Goal: Task Accomplishment & Management: Use online tool/utility

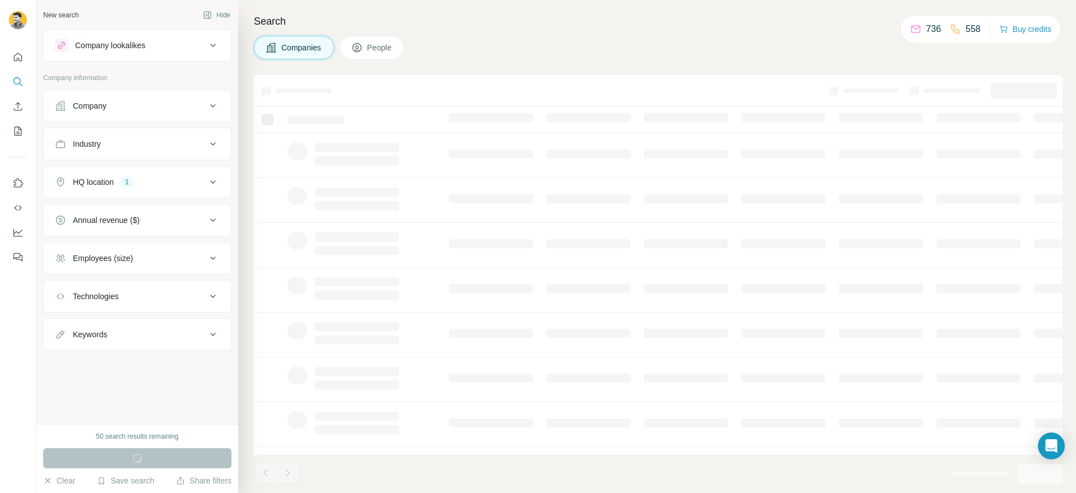
click at [382, 46] on span "People" at bounding box center [380, 47] width 26 height 11
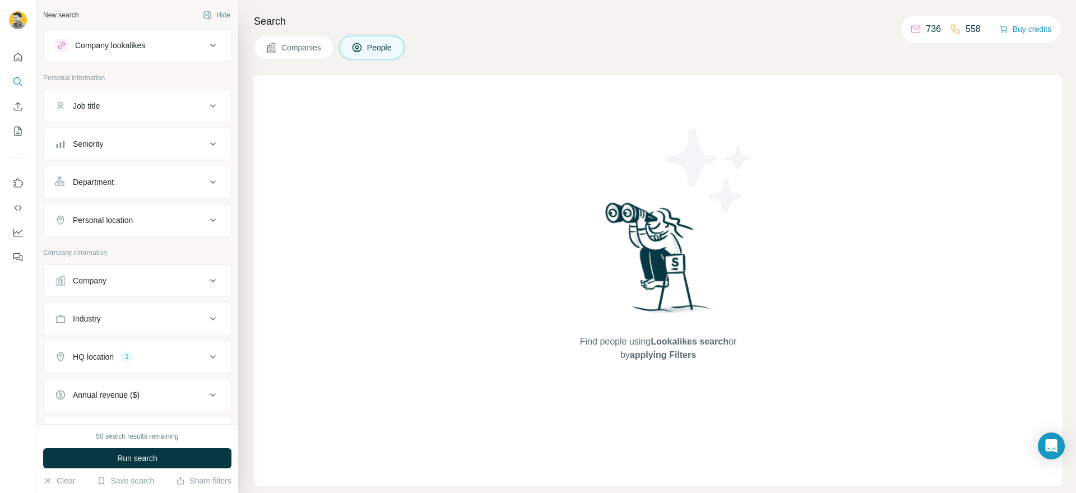
click at [141, 101] on div "Job title" at bounding box center [130, 105] width 151 height 11
click at [205, 96] on button "Job title" at bounding box center [137, 108] width 187 height 31
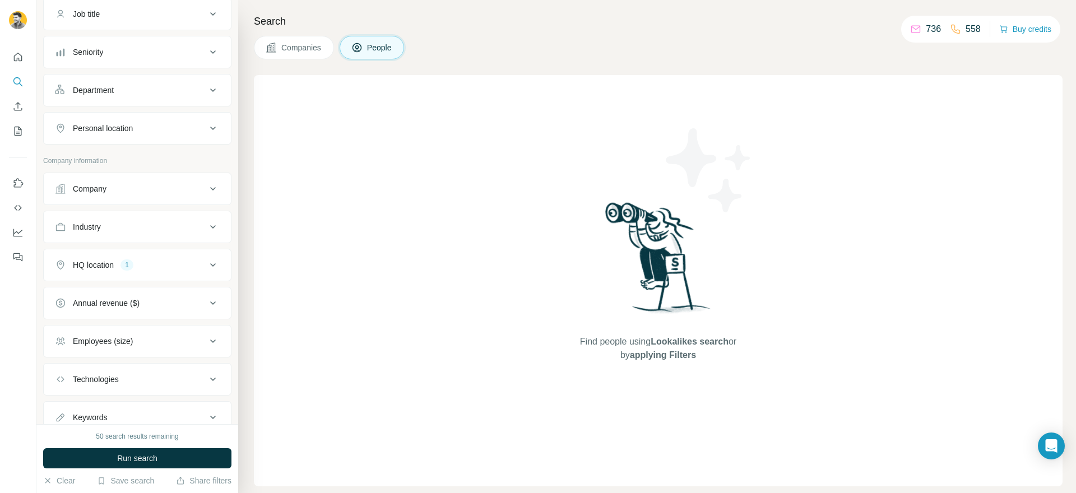
click at [284, 45] on span "Companies" at bounding box center [301, 47] width 41 height 11
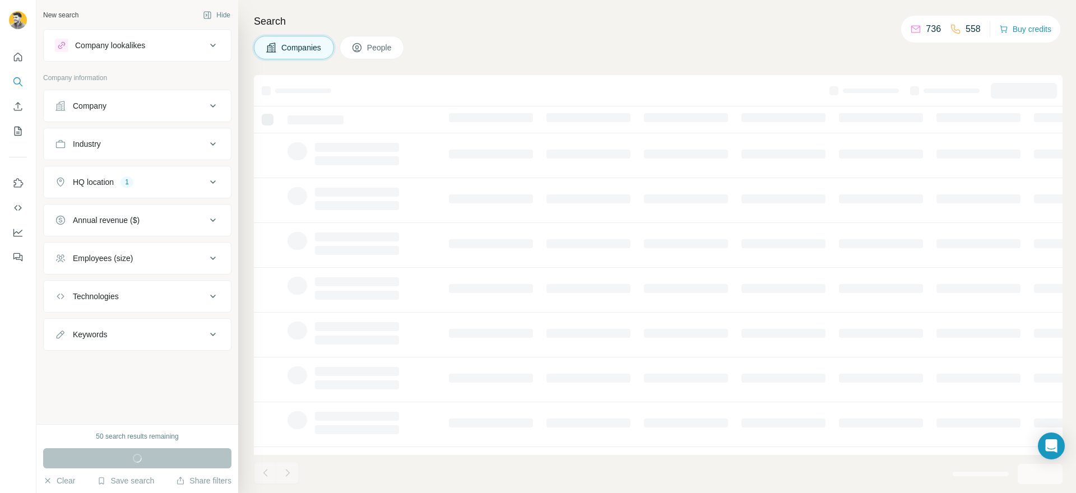
click at [382, 52] on span "People" at bounding box center [380, 47] width 26 height 11
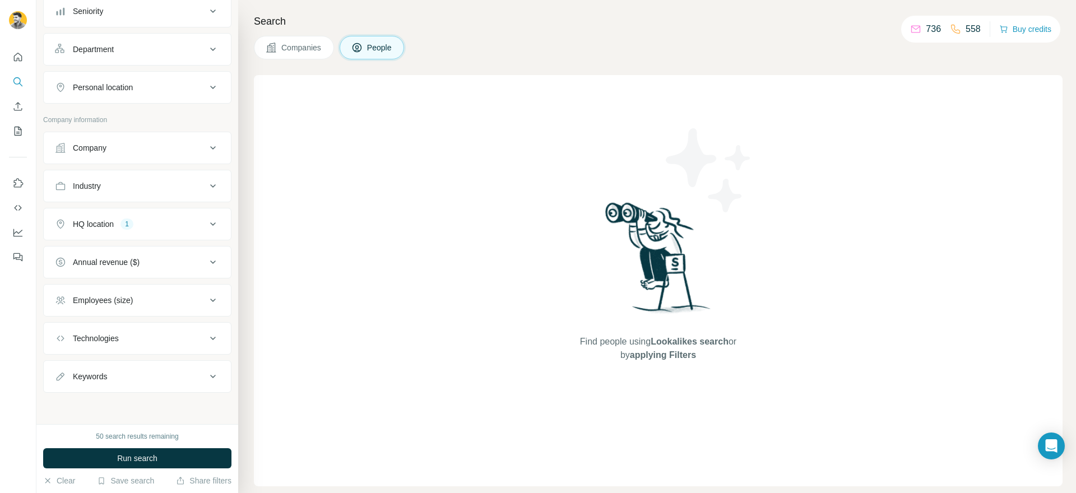
scroll to position [132, 0]
drag, startPoint x: 118, startPoint y: 119, endPoint x: 2, endPoint y: 118, distance: 116.1
click at [2, 118] on div "New search Hide Company lookalikes Personal information Job title Seniority Dep…" at bounding box center [538, 246] width 1076 height 493
click at [128, 121] on p "Company information" at bounding box center [137, 120] width 188 height 10
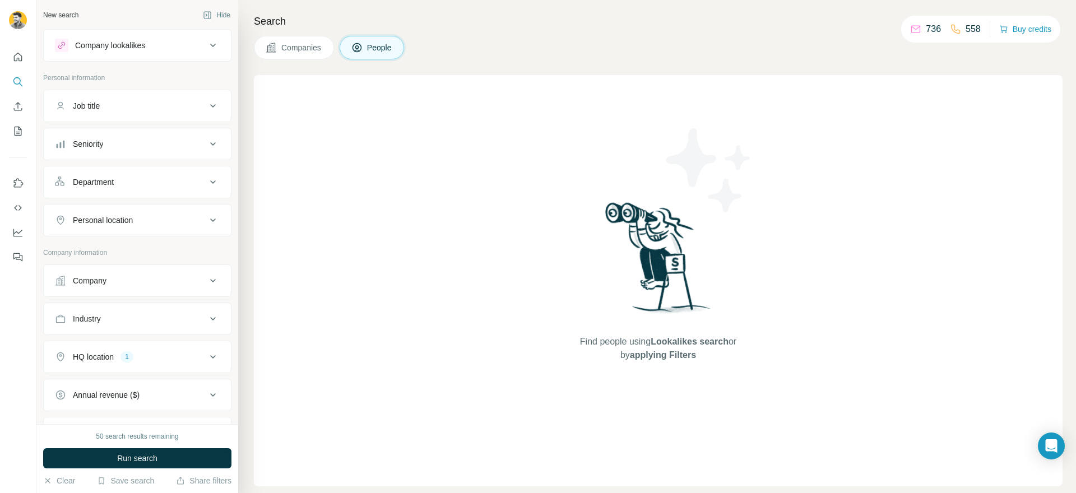
scroll to position [133, 0]
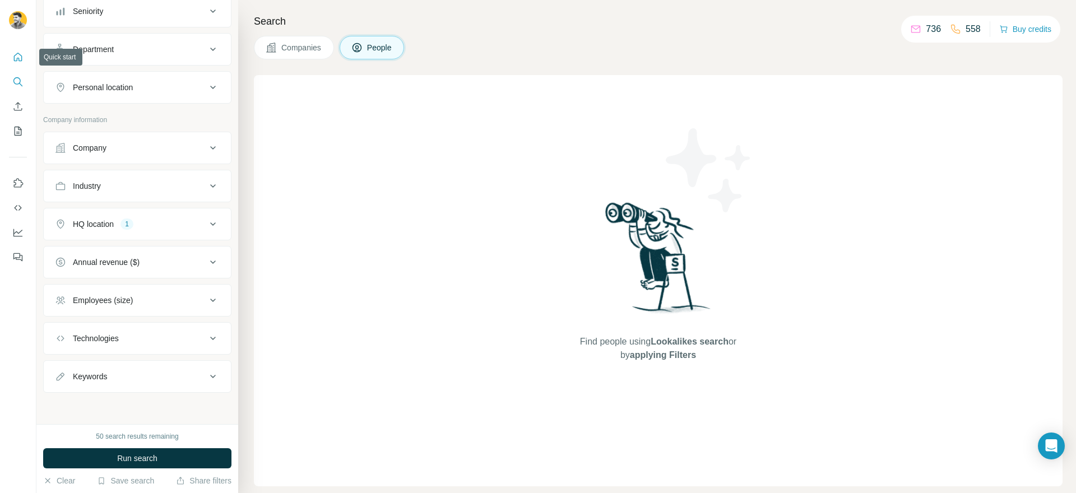
click at [15, 64] on button "Quick start" at bounding box center [18, 57] width 18 height 20
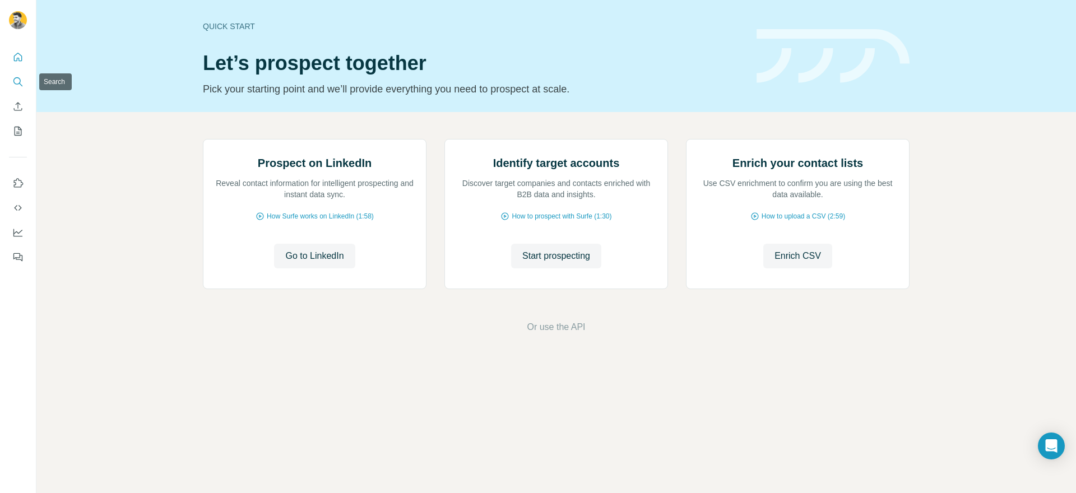
click at [11, 81] on button "Search" at bounding box center [18, 82] width 18 height 20
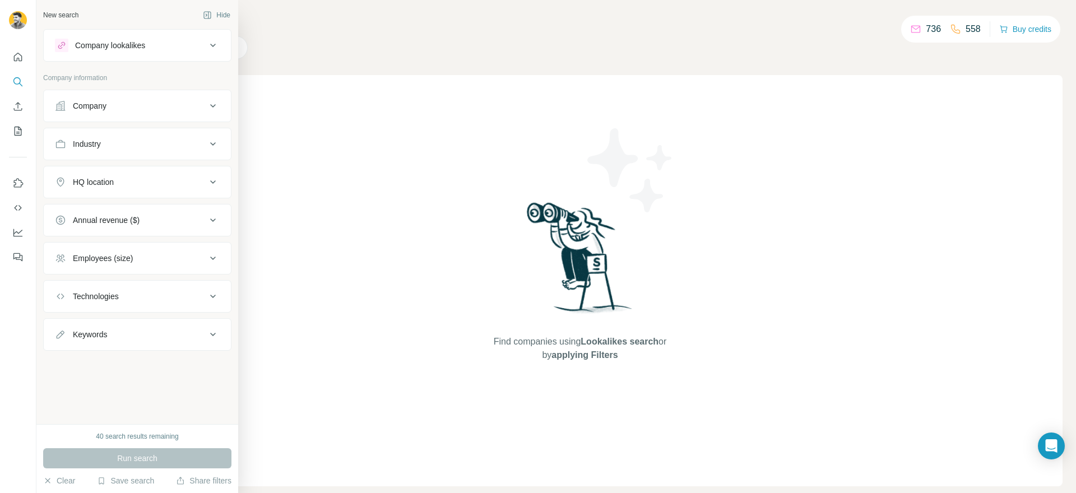
click at [166, 48] on div "Company lookalikes" at bounding box center [130, 45] width 151 height 13
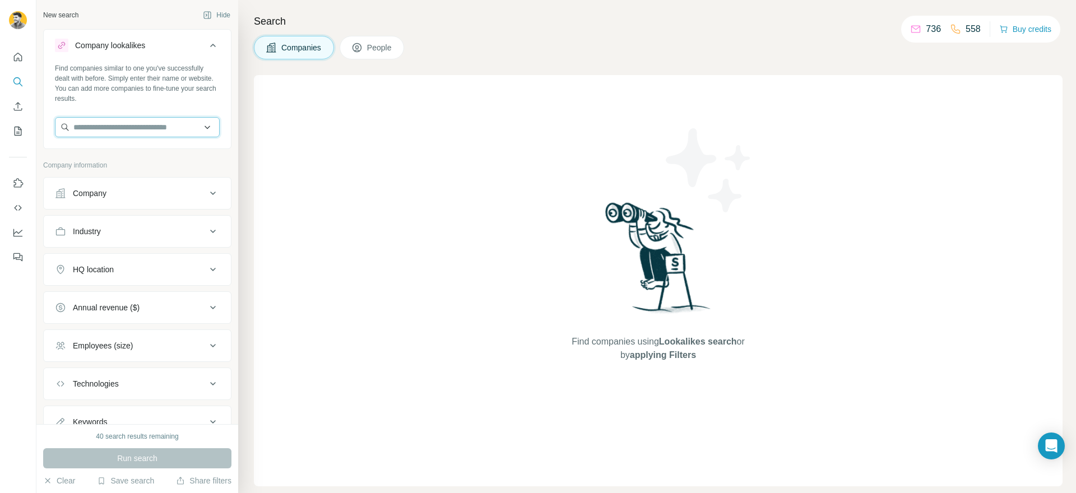
click at [174, 128] on input "text" at bounding box center [137, 127] width 165 height 20
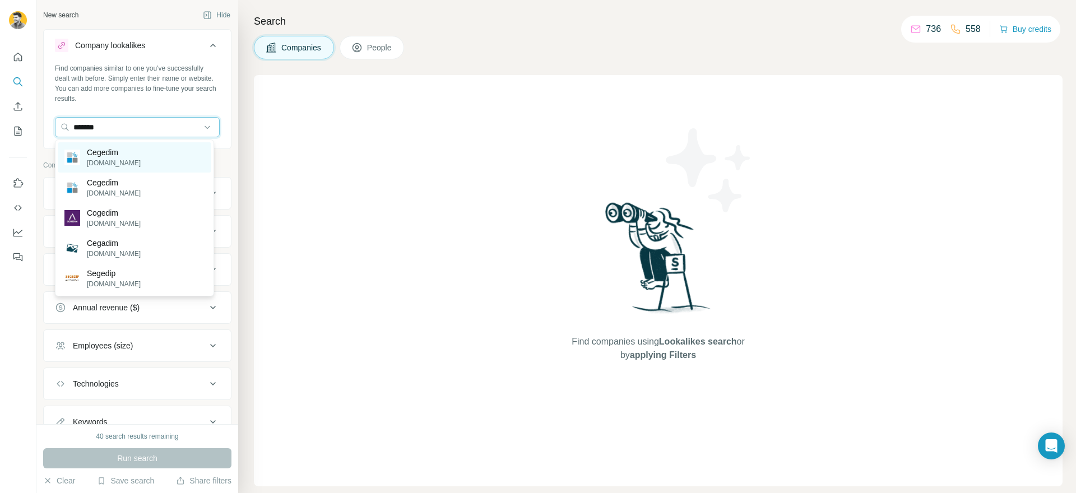
type input "*******"
click at [119, 150] on p "Cegedim" at bounding box center [114, 152] width 54 height 11
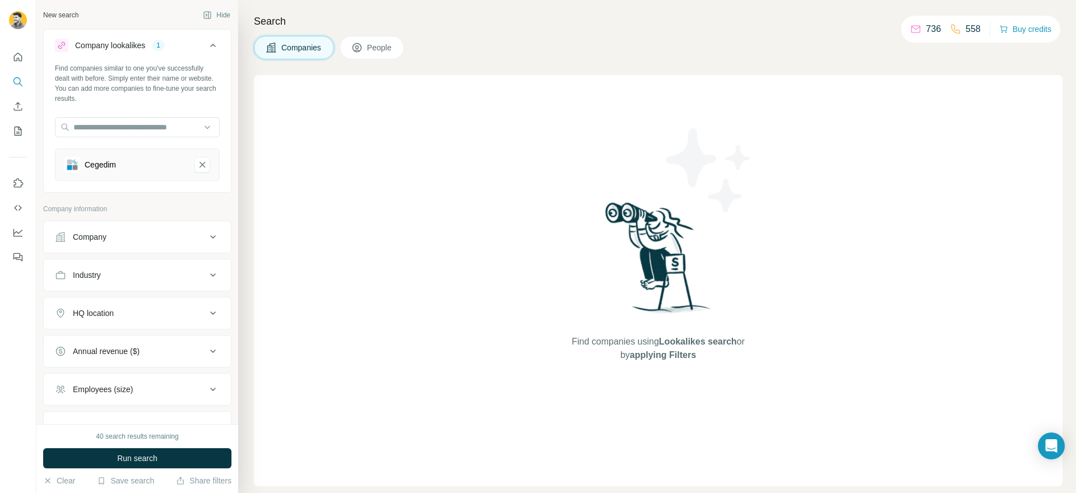
click at [119, 457] on span "Run search" at bounding box center [137, 458] width 40 height 11
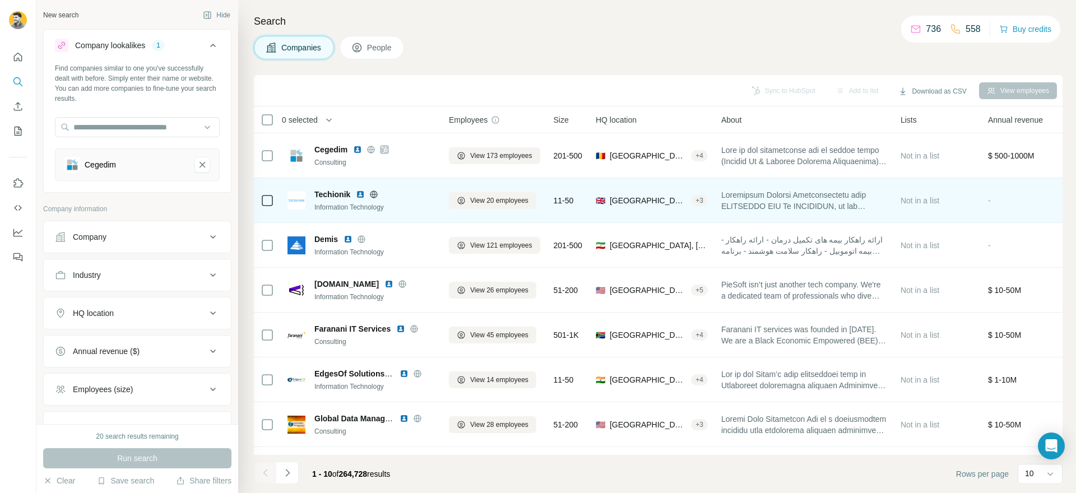
click at [372, 195] on icon at bounding box center [373, 194] width 9 height 9
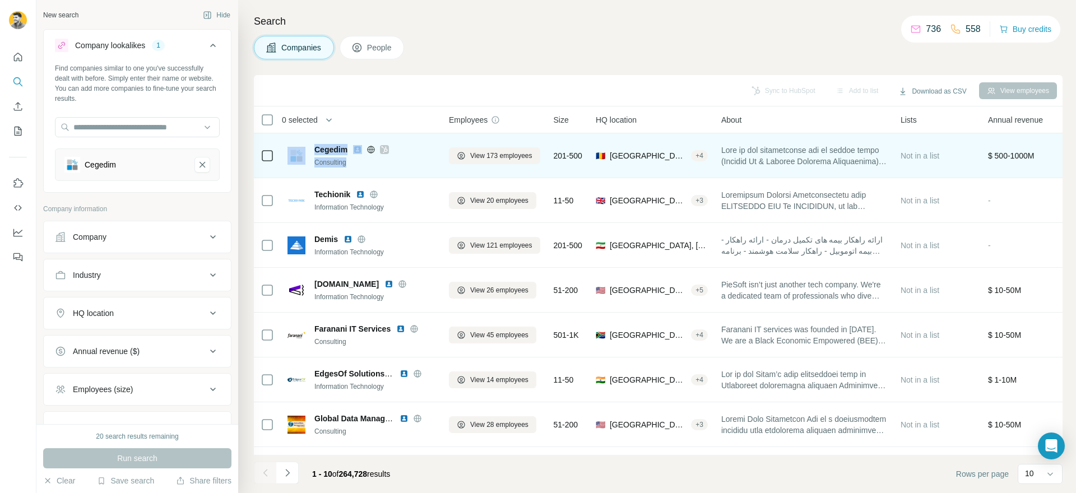
drag, startPoint x: 349, startPoint y: 164, endPoint x: 304, endPoint y: 164, distance: 44.9
click at [303, 164] on div "Cegedim Consulting" at bounding box center [362, 156] width 148 height 24
click at [325, 164] on div "Consulting" at bounding box center [375, 163] width 121 height 10
drag, startPoint x: 357, startPoint y: 164, endPoint x: 298, endPoint y: 160, distance: 59.5
click at [303, 162] on div "Cegedim Consulting" at bounding box center [362, 156] width 148 height 24
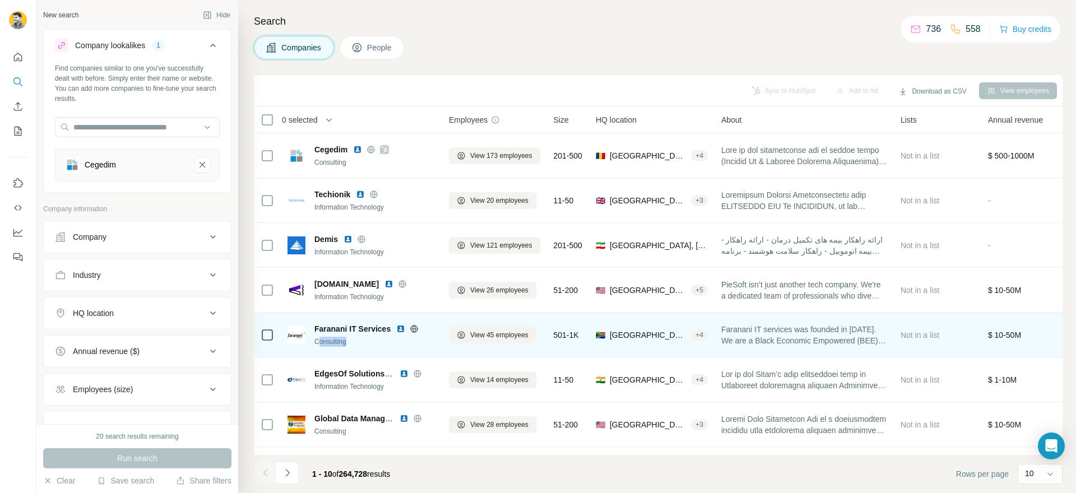
drag, startPoint x: 351, startPoint y: 346, endPoint x: 319, endPoint y: 342, distance: 32.2
click at [319, 342] on div "Consulting" at bounding box center [375, 342] width 121 height 10
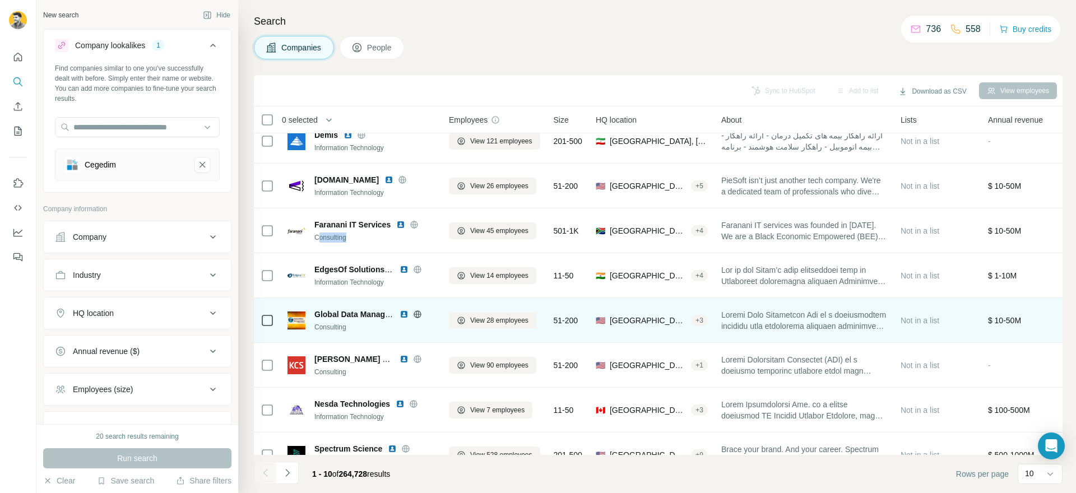
scroll to position [127, 0]
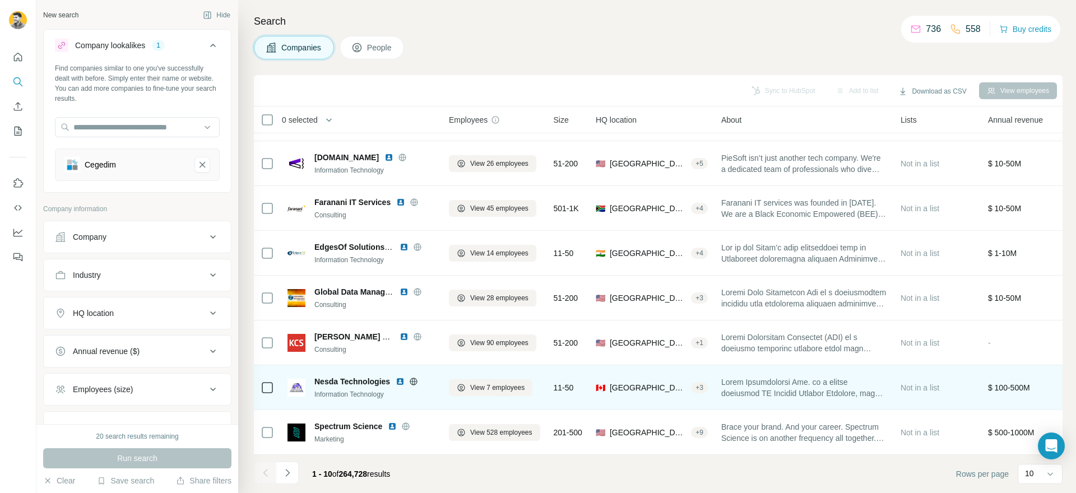
click at [353, 396] on div "Information Technology" at bounding box center [375, 395] width 121 height 10
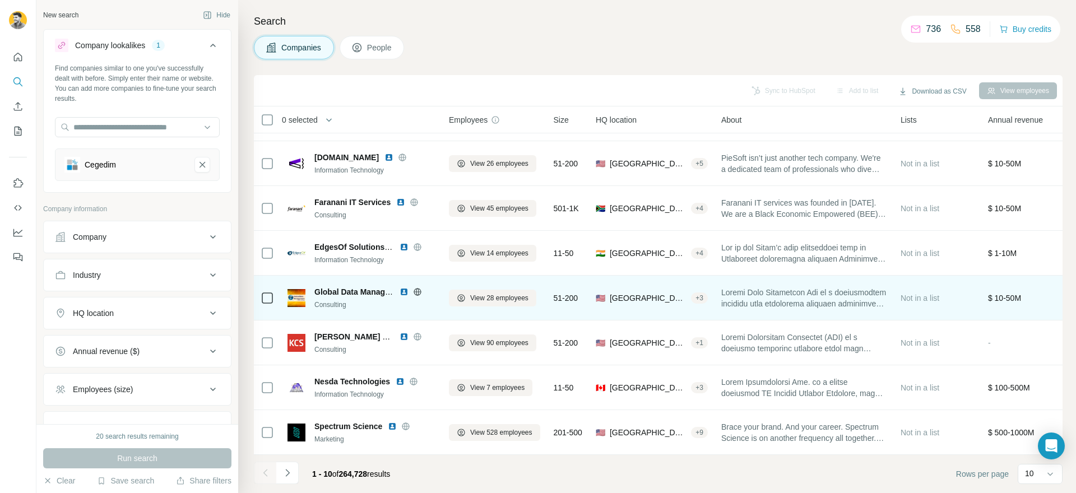
scroll to position [0, 0]
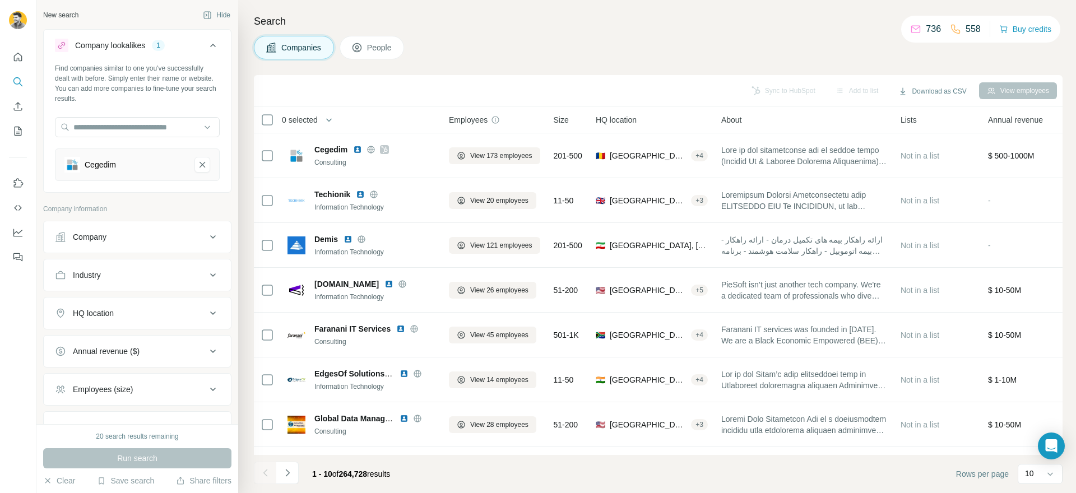
click at [393, 48] on span "People" at bounding box center [380, 47] width 26 height 11
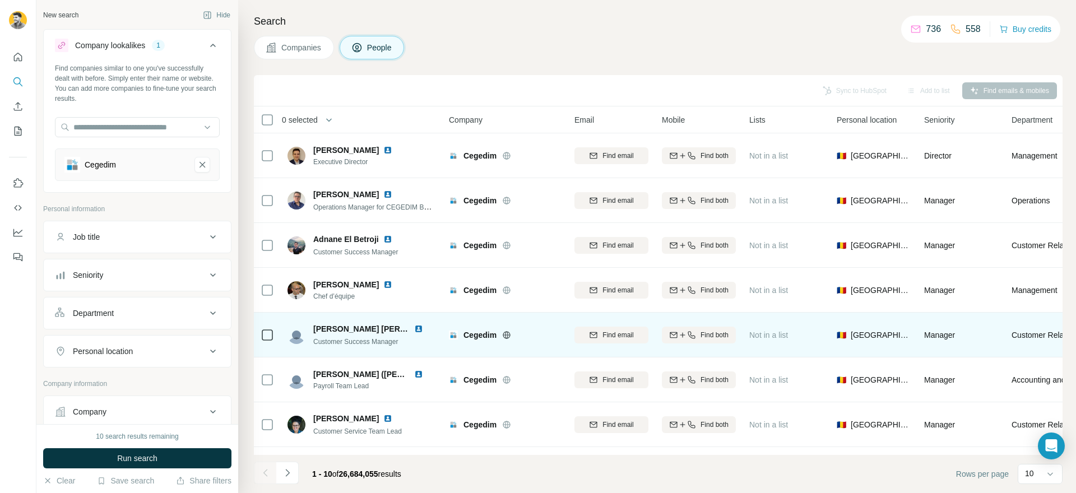
scroll to position [127, 0]
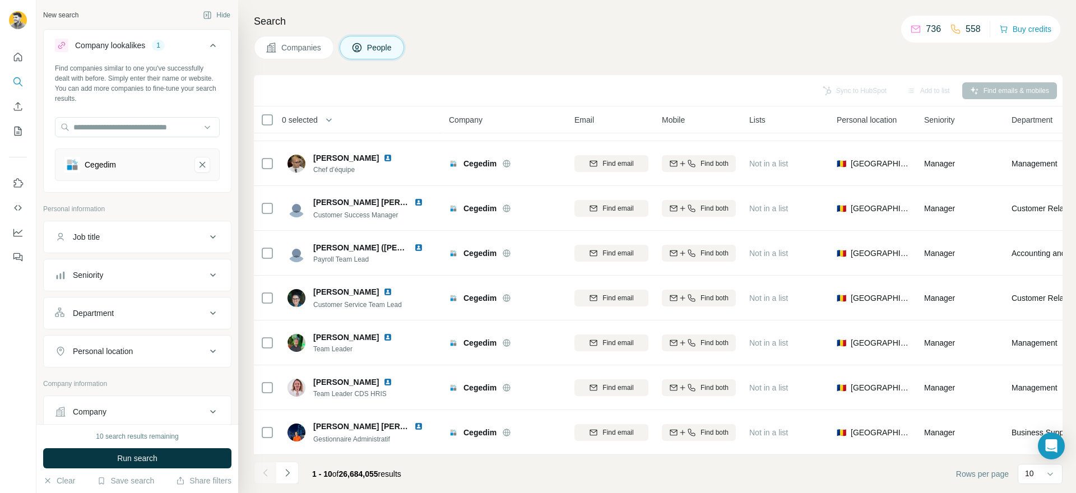
click at [282, 470] on icon "Navigate to next page" at bounding box center [287, 473] width 11 height 11
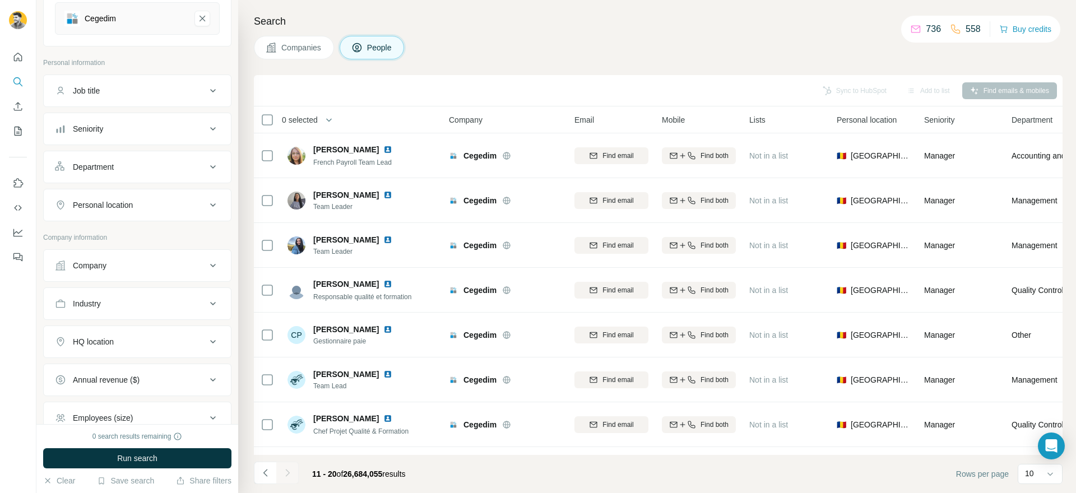
scroll to position [155, 0]
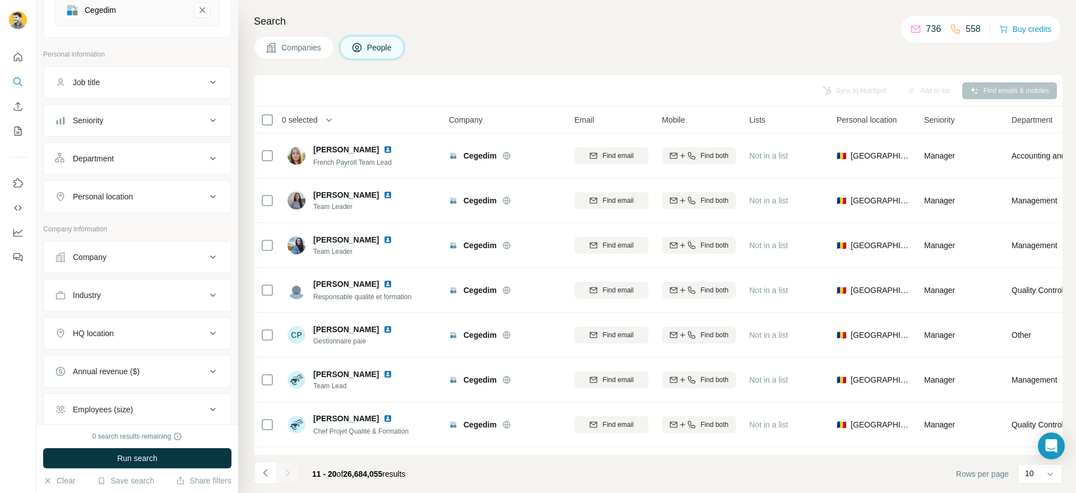
click at [118, 253] on div "Company" at bounding box center [130, 257] width 151 height 11
click at [126, 287] on input "text" at bounding box center [137, 285] width 165 height 20
click at [202, 287] on input "text" at bounding box center [137, 285] width 165 height 20
click at [178, 286] on input "text" at bounding box center [137, 285] width 165 height 20
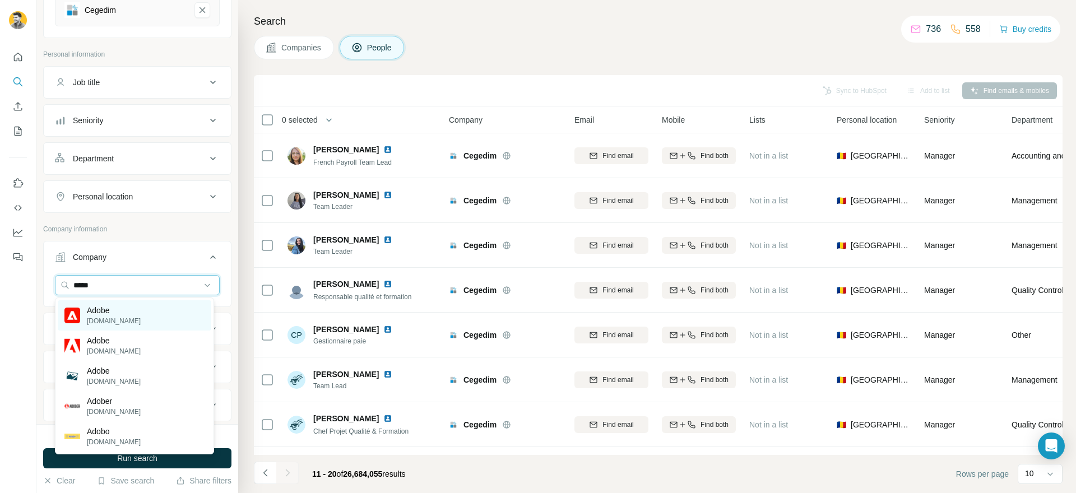
type input "*****"
click at [167, 318] on div "Adobe [DOMAIN_NAME]" at bounding box center [135, 315] width 154 height 30
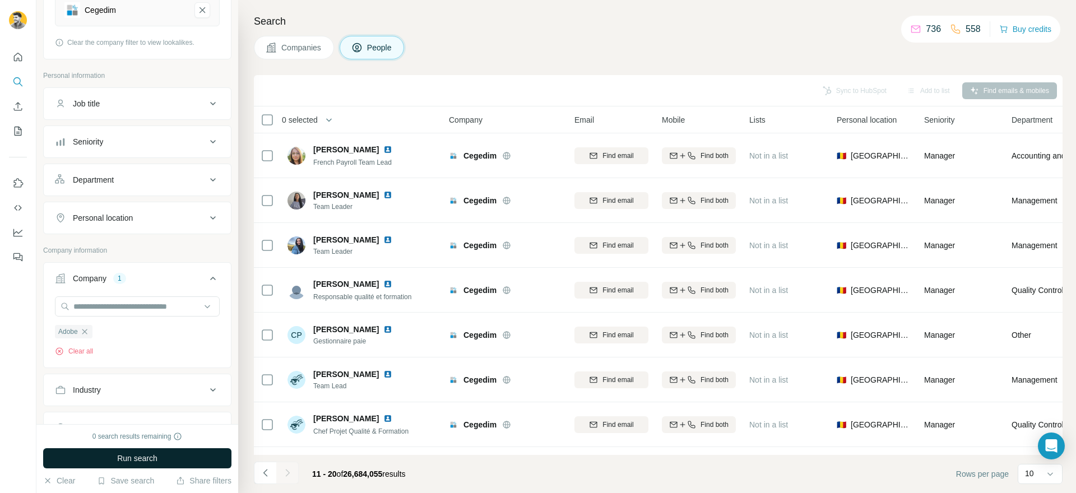
click at [128, 457] on span "Run search" at bounding box center [137, 458] width 40 height 11
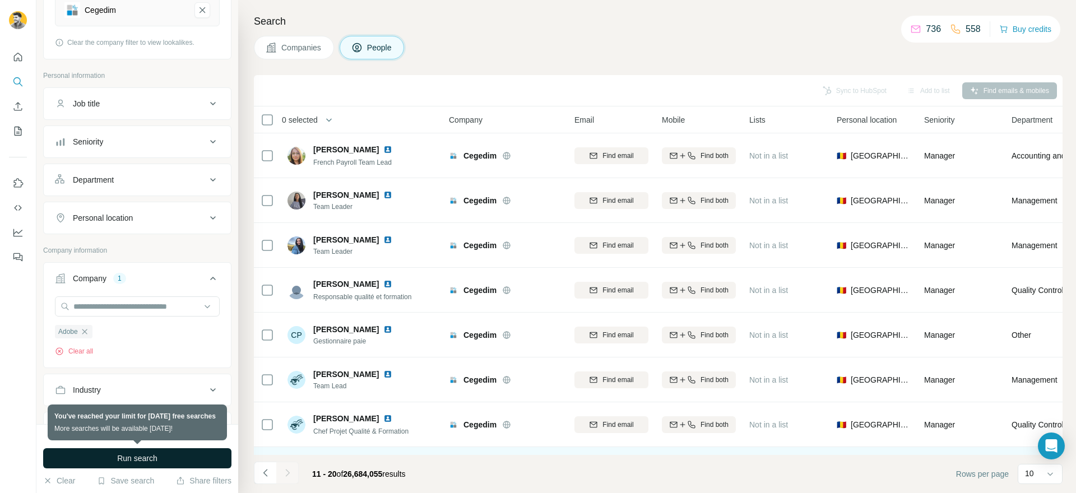
scroll to position [127, 0]
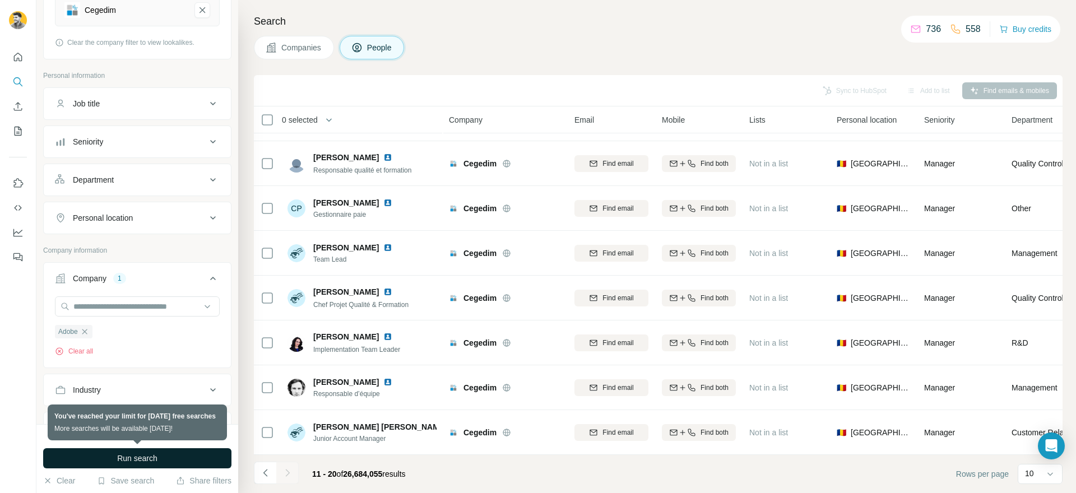
drag, startPoint x: 383, startPoint y: 475, endPoint x: 330, endPoint y: 470, distance: 54.0
click at [330, 470] on span "11 - 20 of 26,684,055 results" at bounding box center [359, 474] width 94 height 9
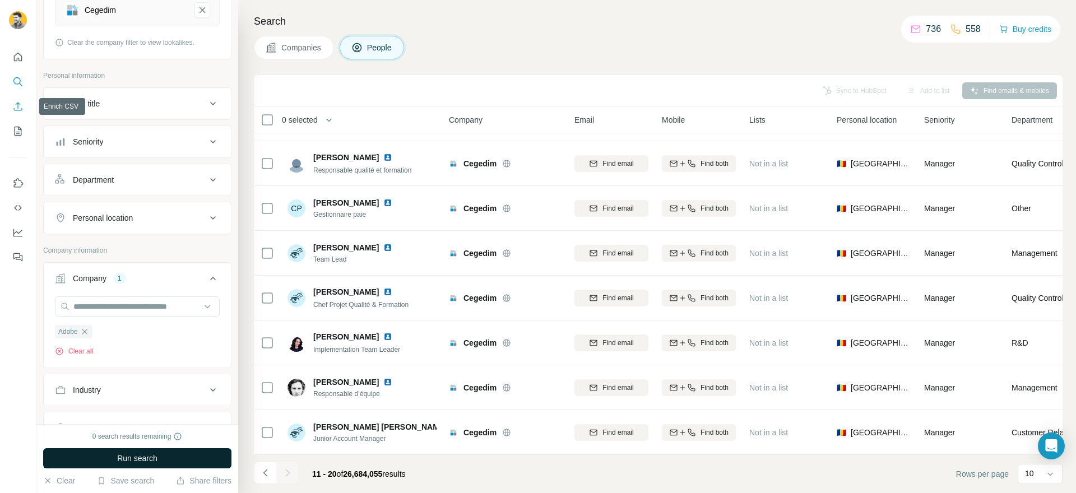
click at [18, 103] on icon "Enrich CSV" at bounding box center [18, 106] width 8 height 8
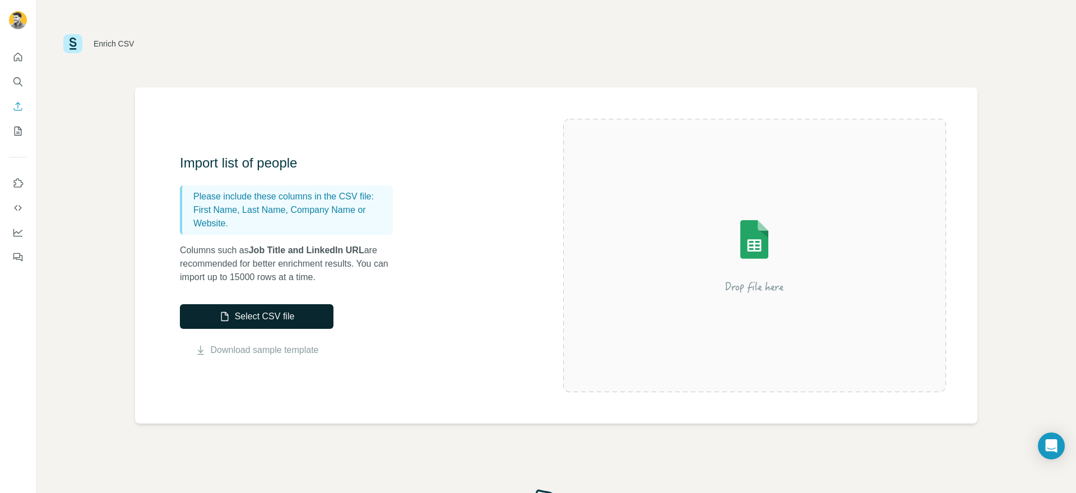
click at [259, 318] on button "Select CSV file" at bounding box center [257, 316] width 154 height 25
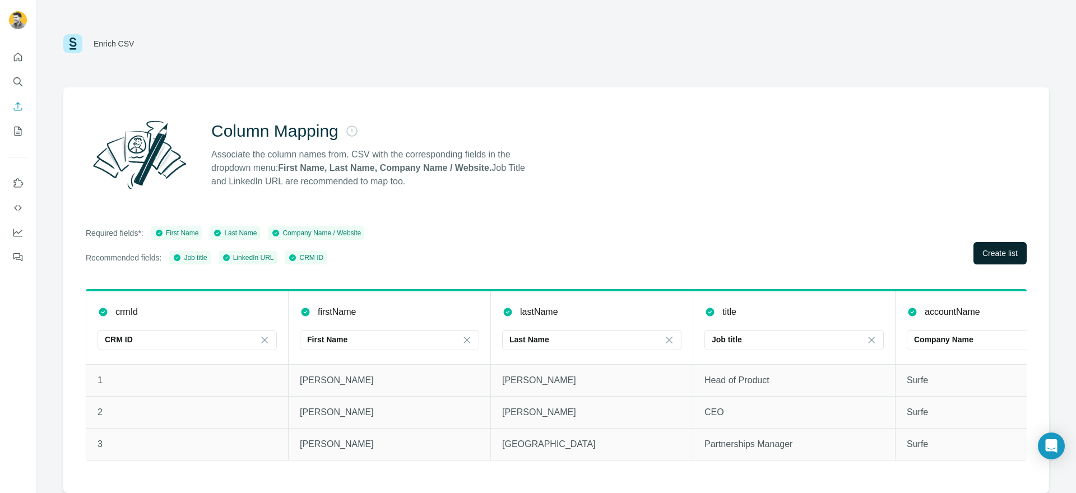
click at [989, 262] on button "Create list" at bounding box center [1000, 253] width 53 height 22
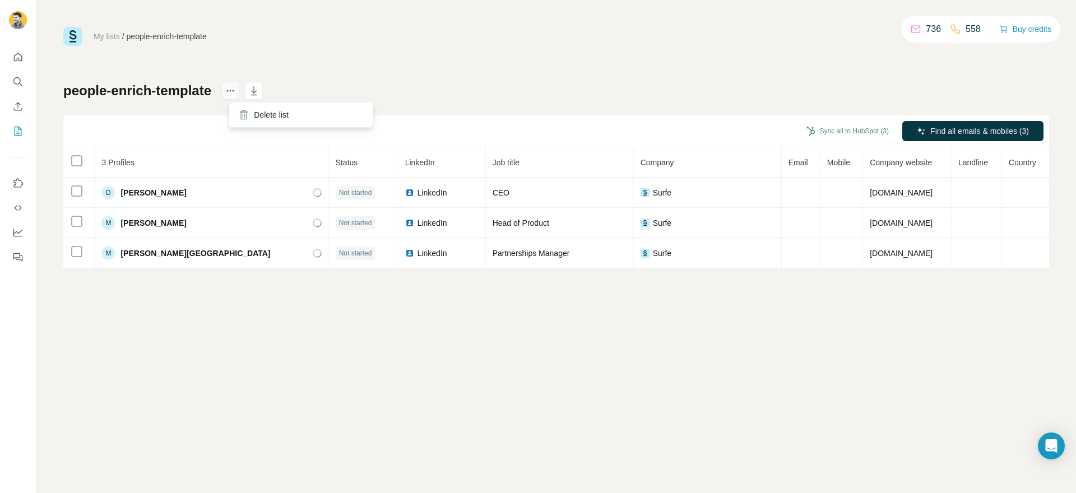
click at [236, 93] on icon "actions" at bounding box center [230, 90] width 11 height 11
click at [20, 229] on icon "Dashboard" at bounding box center [17, 232] width 11 height 11
click at [19, 180] on icon "Use Surfe on LinkedIn" at bounding box center [19, 182] width 10 height 9
